Goal: Navigation & Orientation: Understand site structure

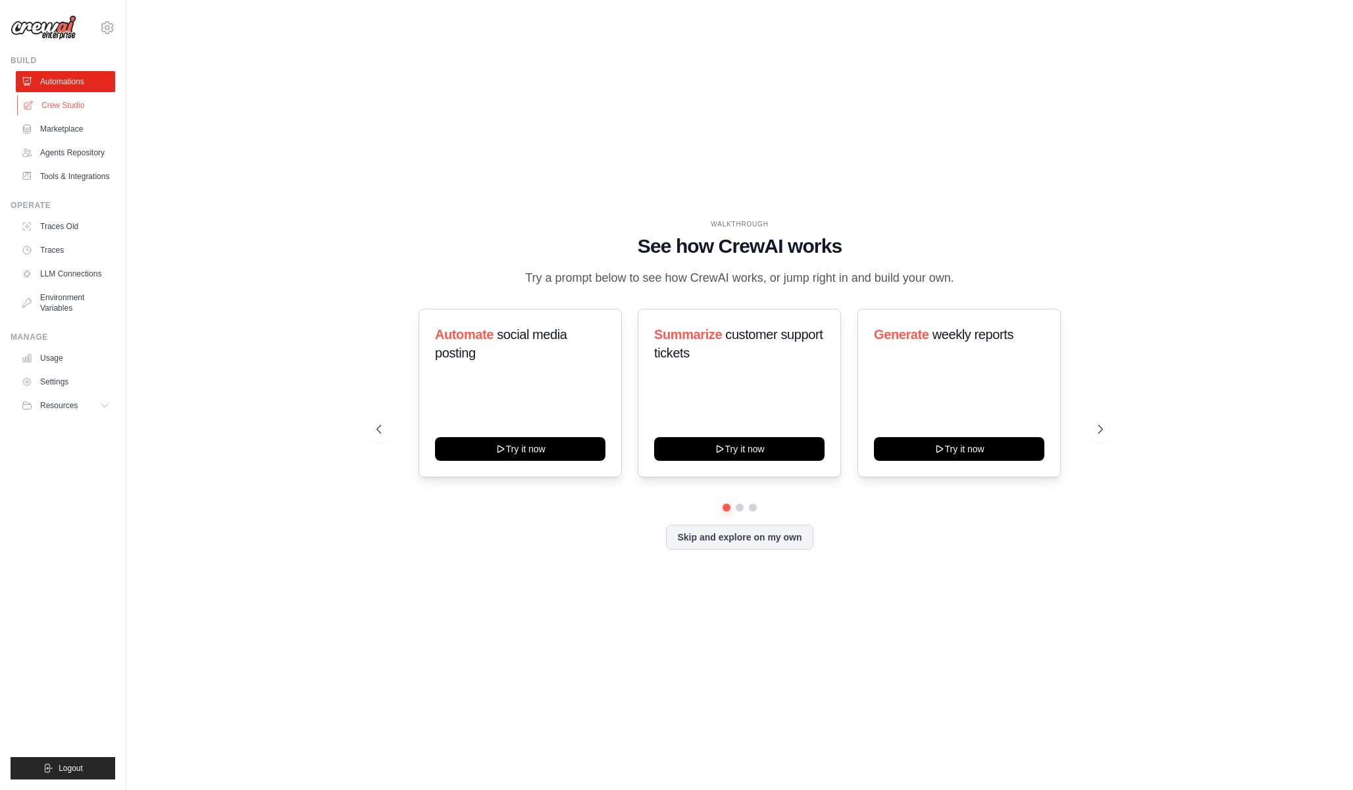
click at [76, 103] on link "Crew Studio" at bounding box center [66, 105] width 99 height 21
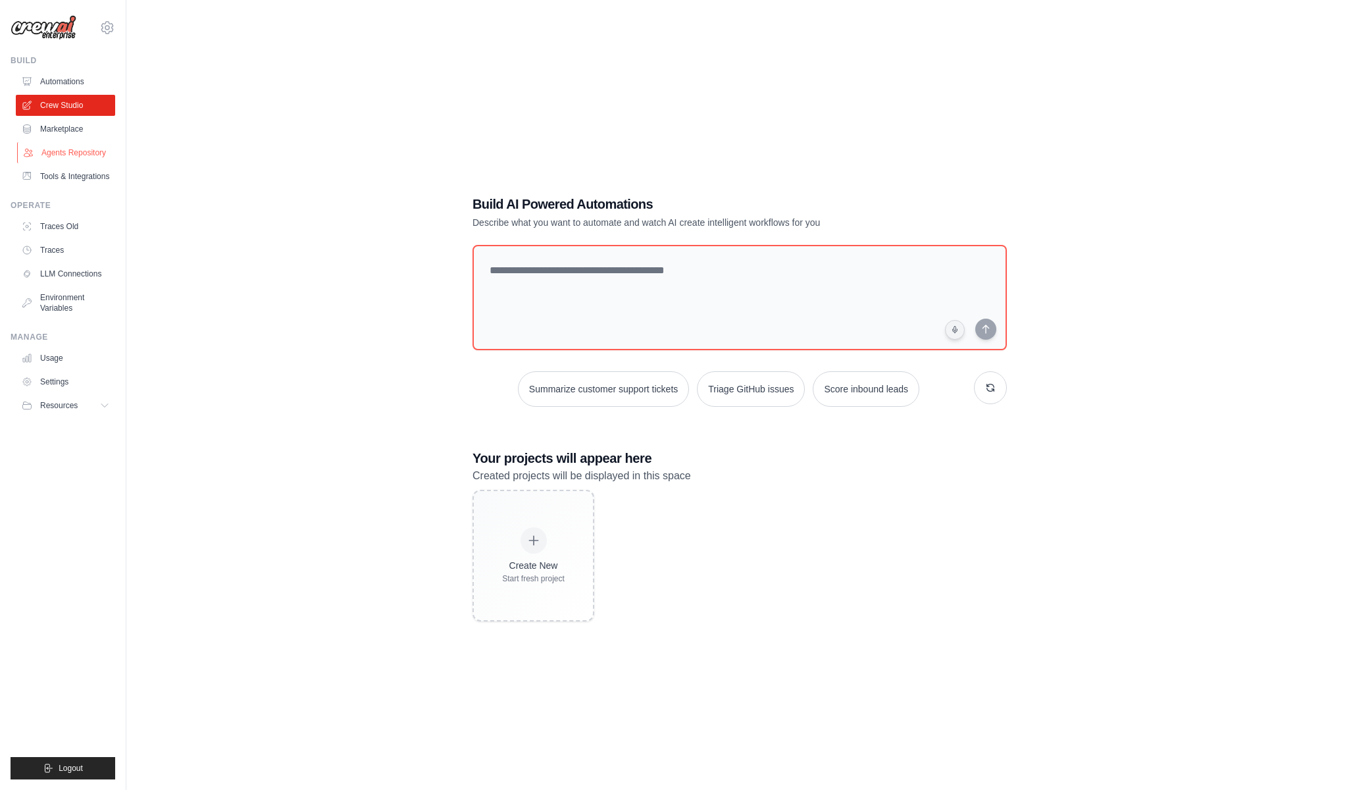
click at [72, 153] on link "Agents Repository" at bounding box center [66, 152] width 99 height 21
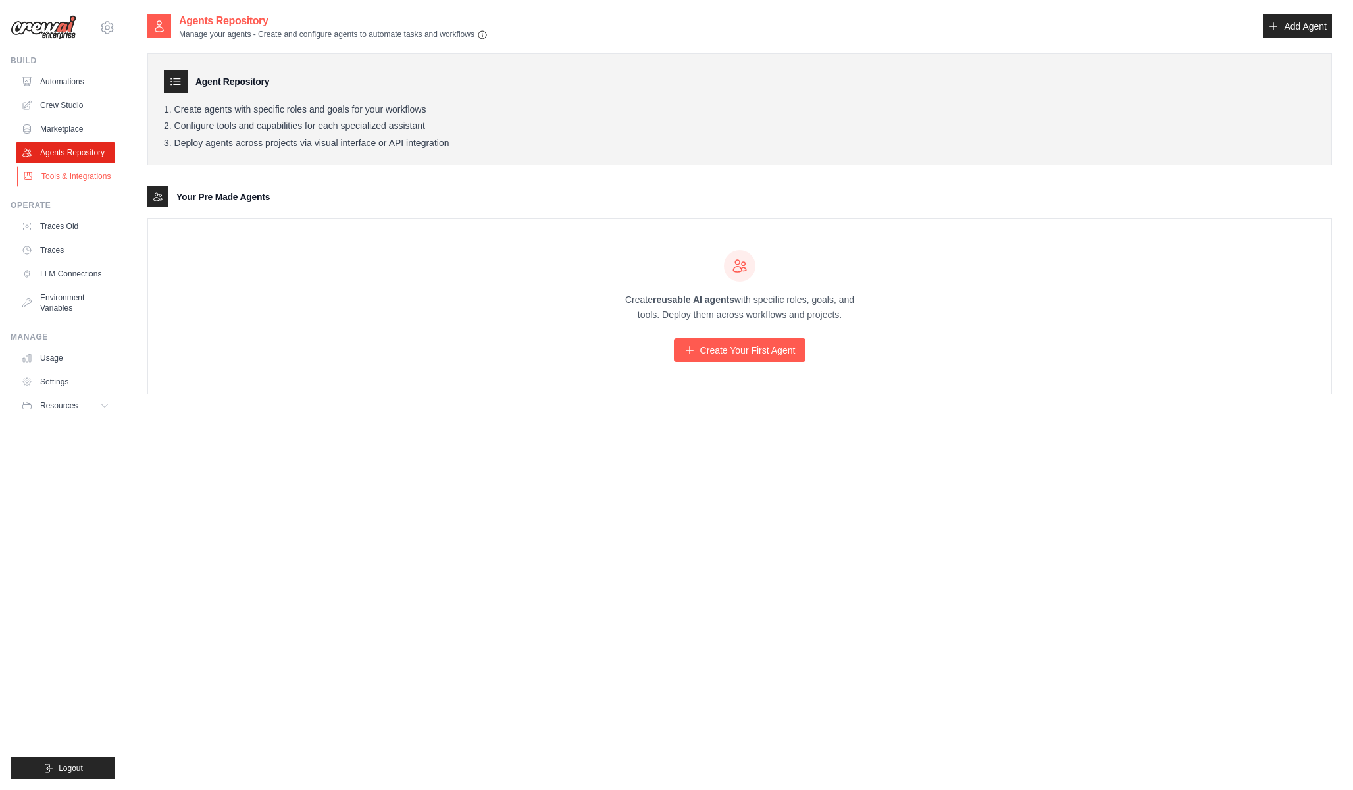
click at [84, 177] on link "Tools & Integrations" at bounding box center [66, 176] width 99 height 21
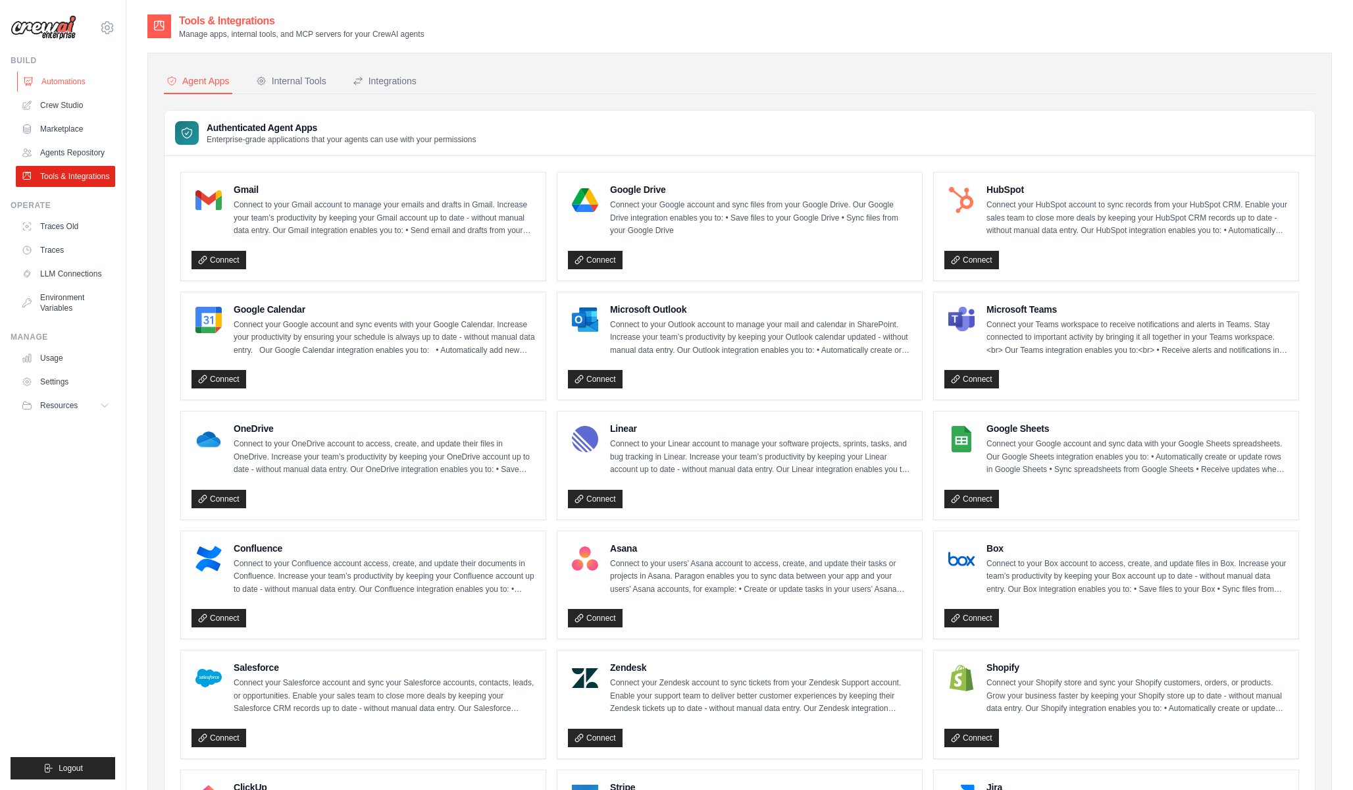
click at [70, 83] on link "Automations" at bounding box center [66, 81] width 99 height 21
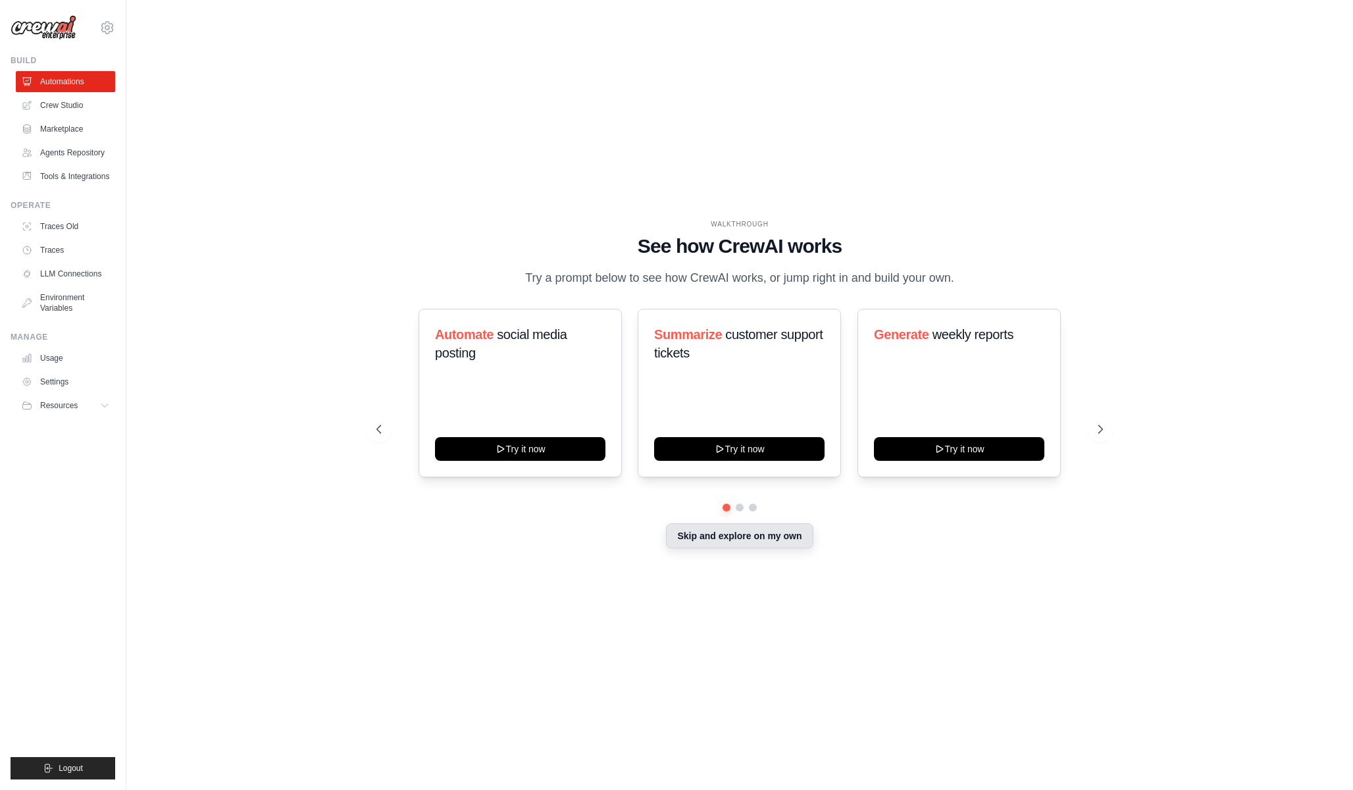
click at [778, 542] on button "Skip and explore on my own" at bounding box center [739, 535] width 147 height 25
